Goal: Complete application form

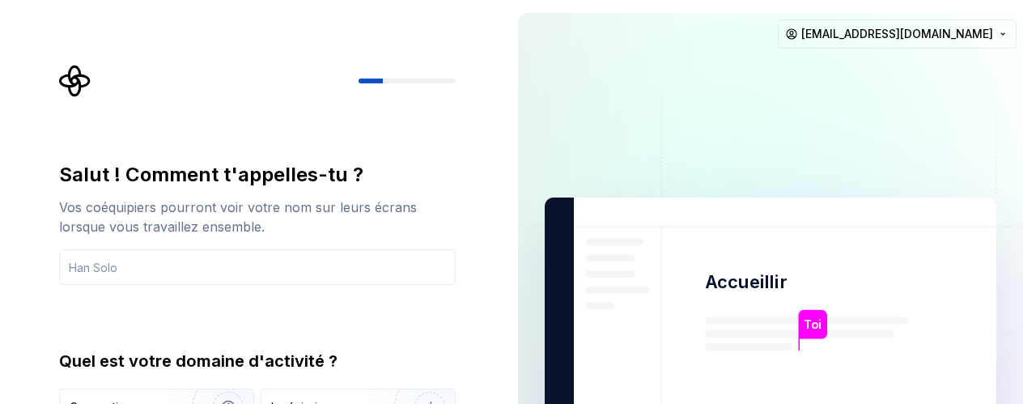
click at [663, 152] on img at bounding box center [771, 365] width 656 height 765
click at [256, 270] on input "text" at bounding box center [257, 267] width 397 height 36
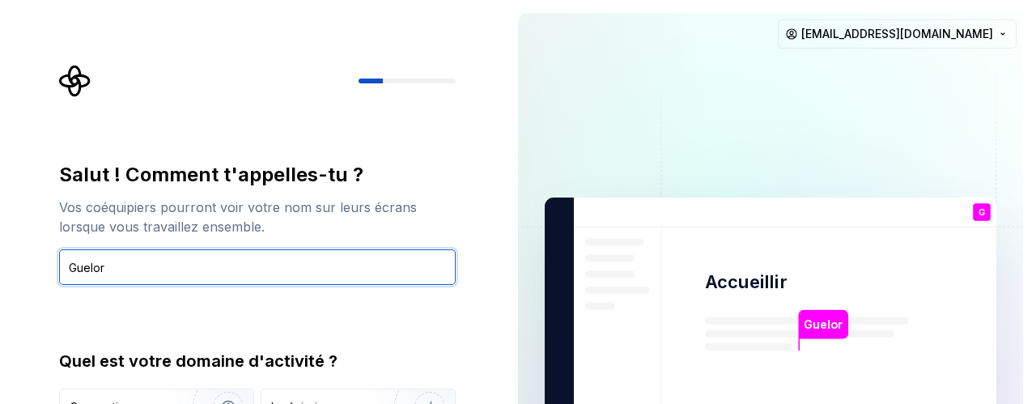
type input "Guelord"
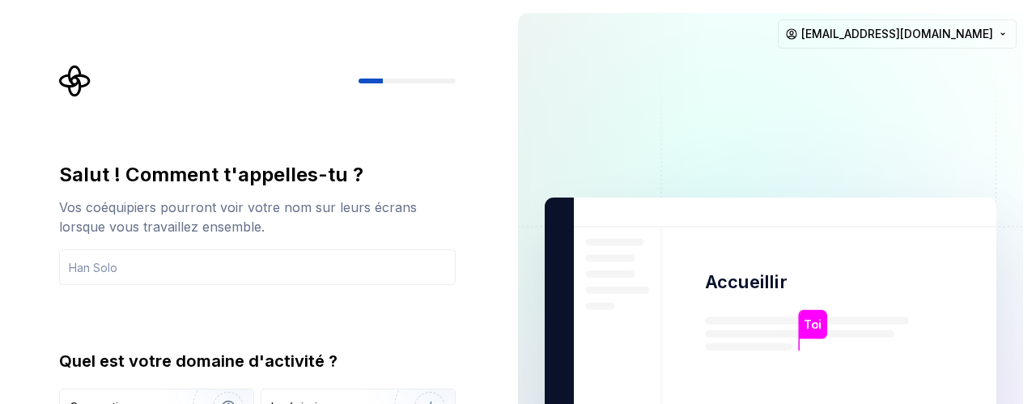
click at [578, 157] on img at bounding box center [771, 365] width 656 height 765
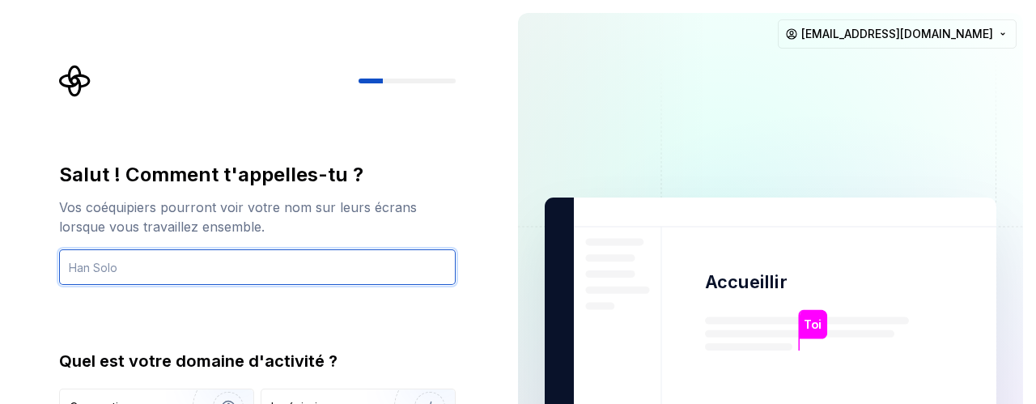
click at [211, 268] on input "text" at bounding box center [257, 267] width 397 height 36
type input "Guelord"
